Goal: Task Accomplishment & Management: Use online tool/utility

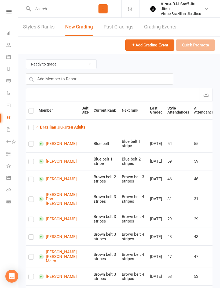
click at [11, 56] on link "Calendar" at bounding box center [12, 58] width 12 height 12
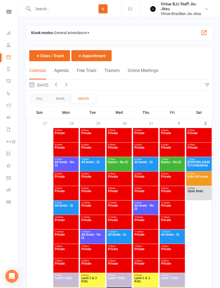
click at [89, 33] on span at bounding box center [88, 33] width 2 height 1
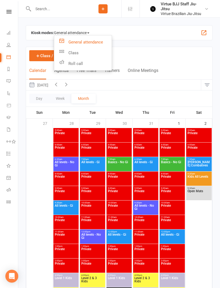
click at [89, 49] on link "Class" at bounding box center [83, 53] width 58 height 11
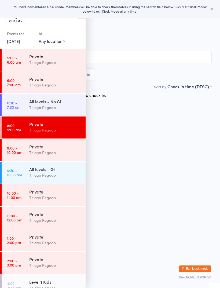
click at [210, 8] on icon at bounding box center [212, 9] width 4 height 4
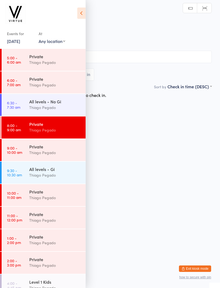
click at [66, 104] on div "All levels - No Gi" at bounding box center [55, 102] width 52 height 6
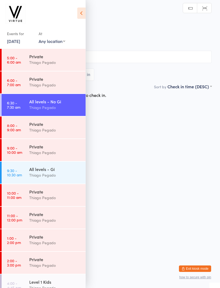
click at [85, 8] on icon at bounding box center [81, 13] width 8 height 11
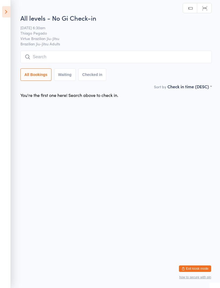
click at [106, 57] on input "search" at bounding box center [116, 57] width 192 height 12
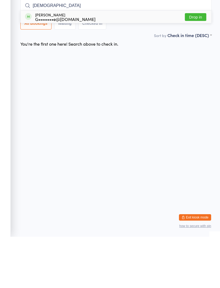
type input "Gay"
click at [198, 65] on button "Drop in" at bounding box center [196, 69] width 22 height 8
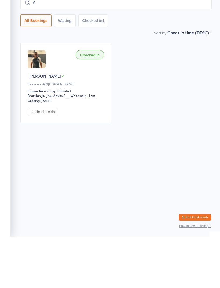
click at [160, 184] on html "You have now entered Kiosk Mode. Members will be able to check themselves in us…" at bounding box center [110, 144] width 220 height 288
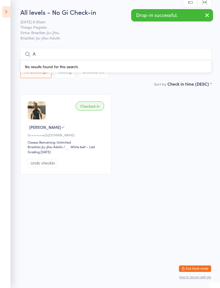
click at [84, 49] on input "A" at bounding box center [116, 54] width 192 height 12
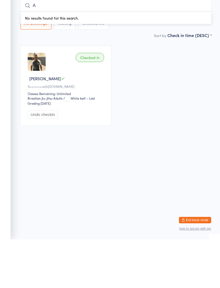
click at [59, 48] on input "A" at bounding box center [116, 54] width 192 height 12
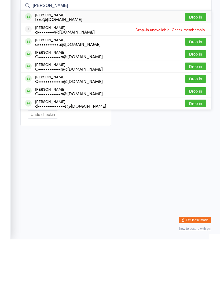
type input "Andy"
click at [197, 62] on button "Drop in" at bounding box center [196, 66] width 22 height 8
